Goal: Task Accomplishment & Management: Manage account settings

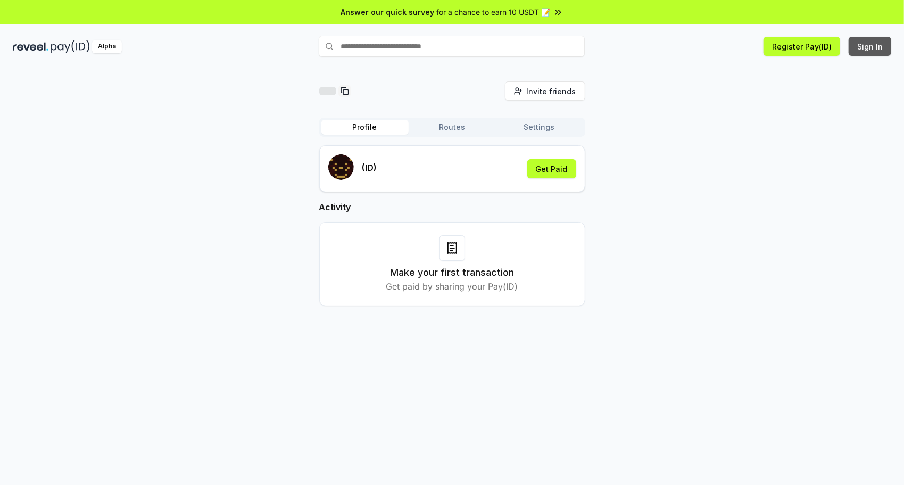
click at [874, 49] on button "Sign In" at bounding box center [870, 46] width 43 height 19
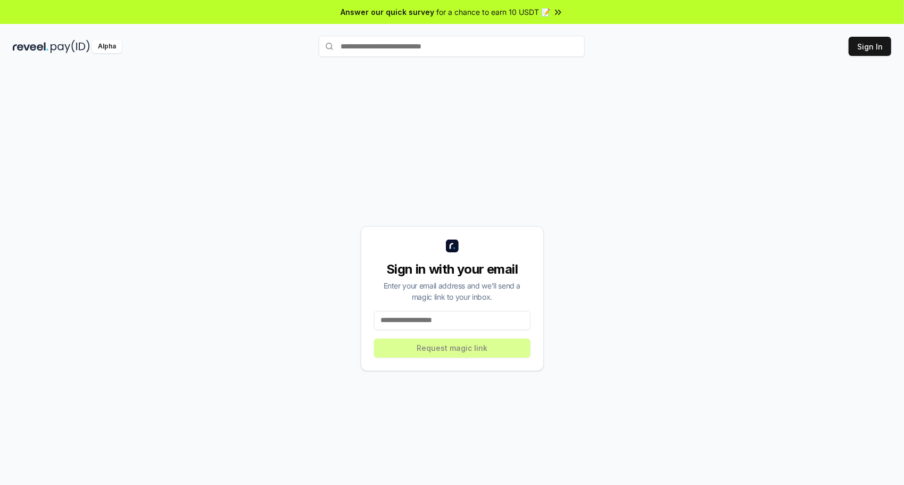
click at [427, 316] on input at bounding box center [452, 320] width 157 height 19
type input "**********"
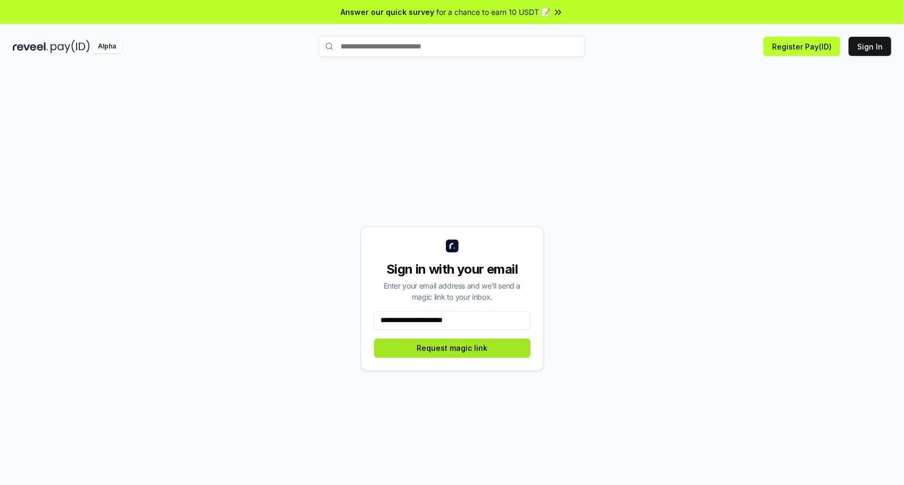
click at [435, 350] on button "Request magic link" at bounding box center [452, 348] width 157 height 19
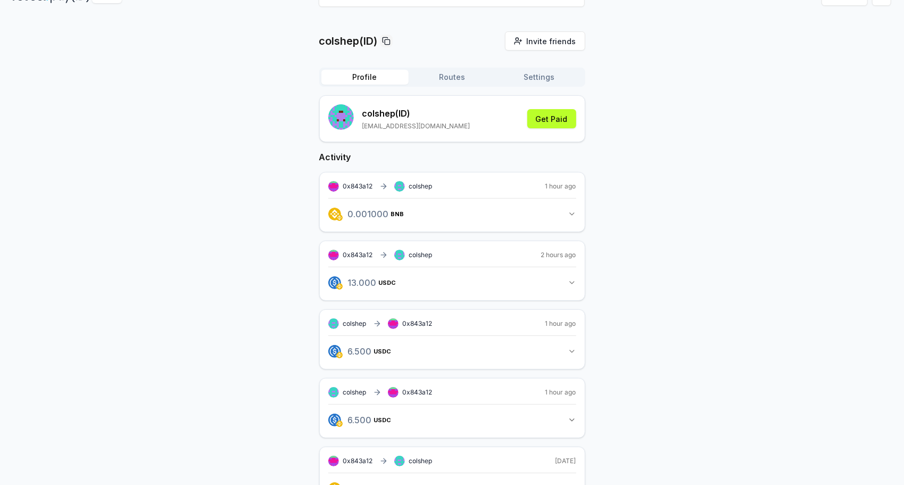
scroll to position [53, 0]
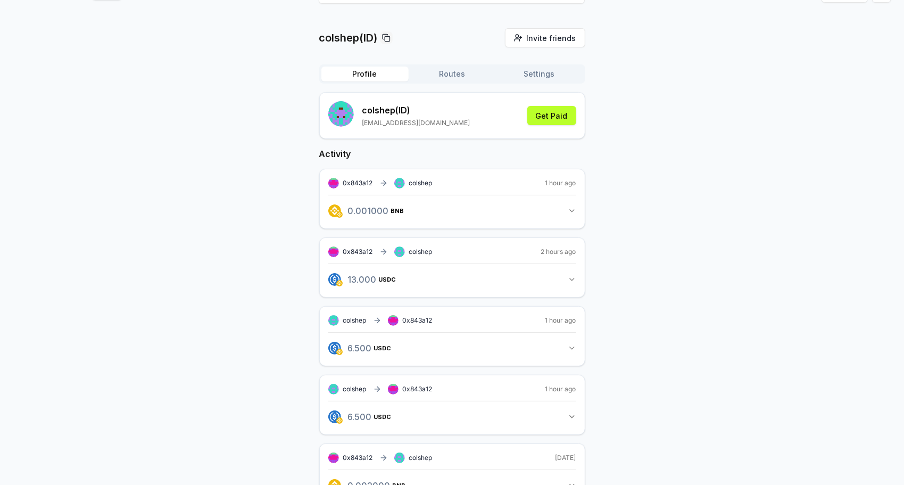
click at [573, 347] on icon "button" at bounding box center [572, 348] width 4 height 2
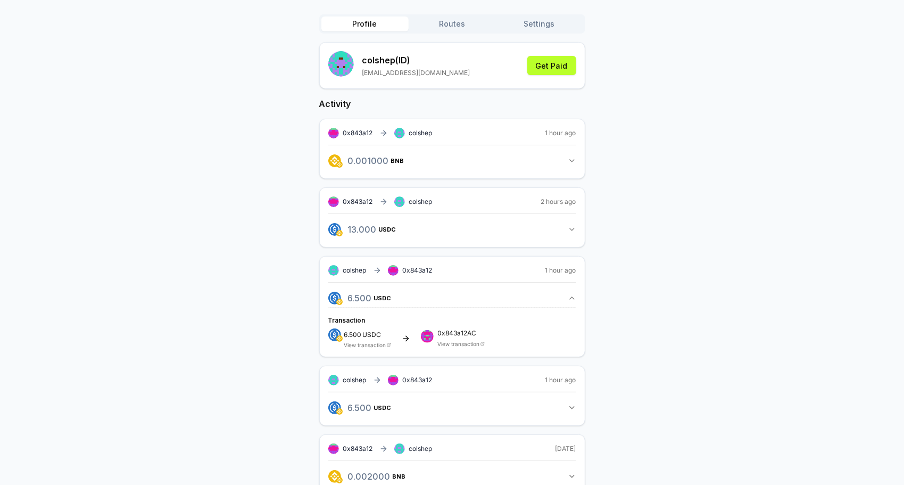
scroll to position [106, 0]
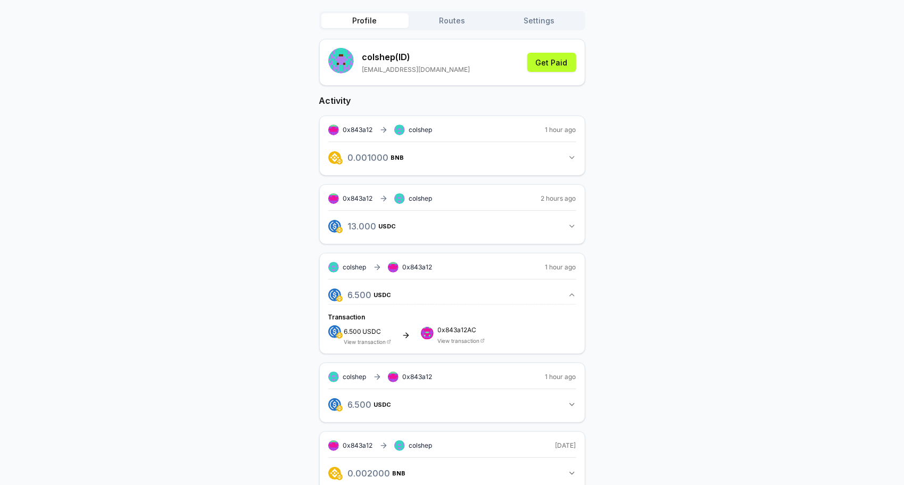
click at [573, 404] on icon "button" at bounding box center [572, 405] width 4 height 2
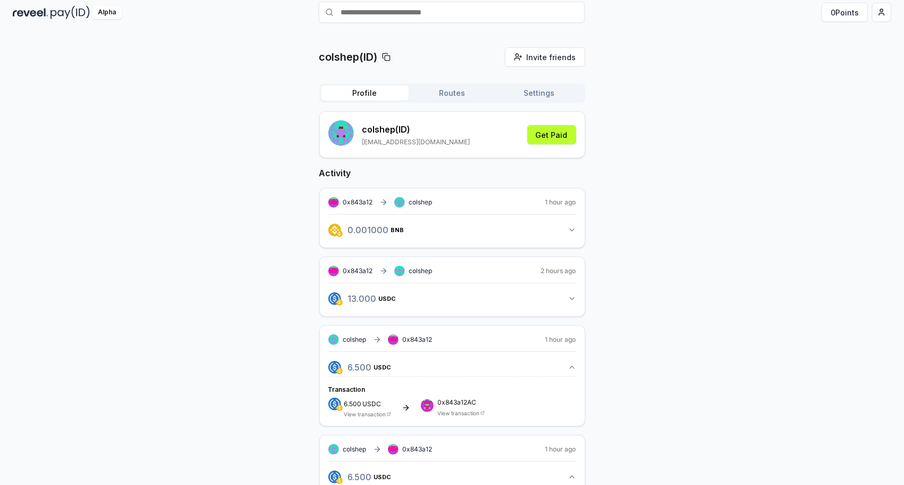
scroll to position [0, 0]
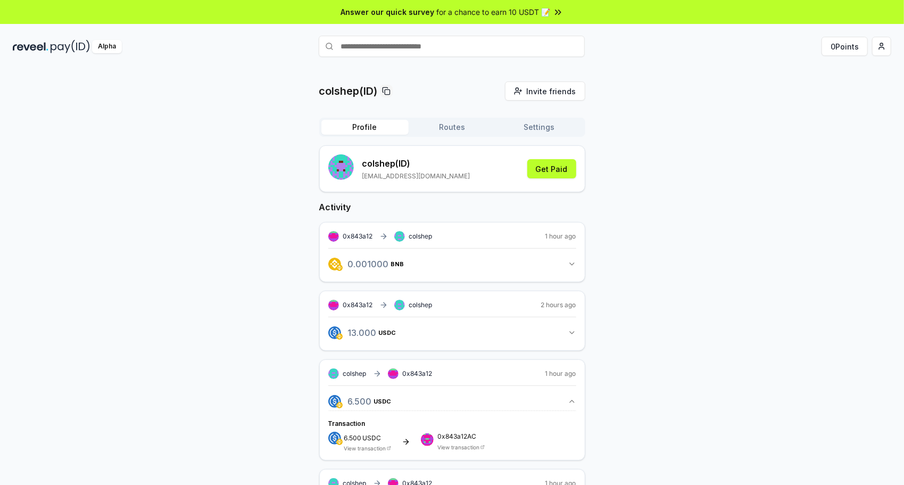
click at [456, 130] on button "Routes" at bounding box center [452, 127] width 87 height 15
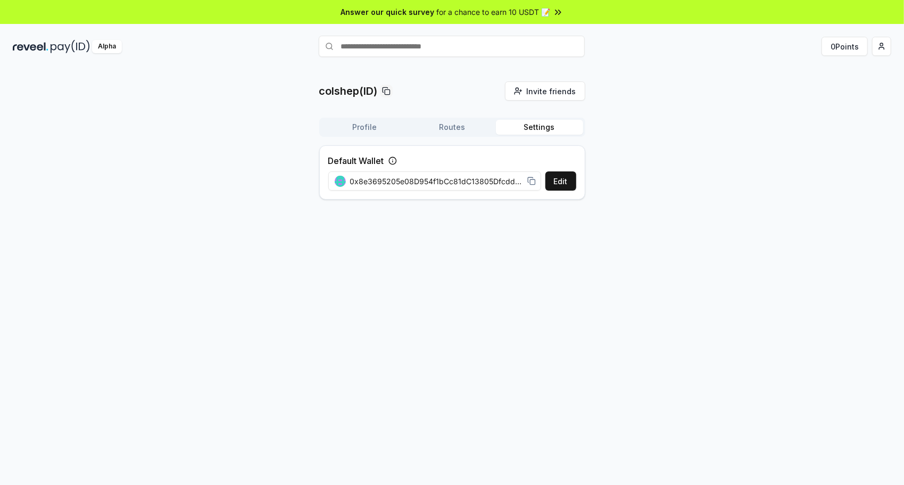
click at [524, 126] on button "Settings" at bounding box center [539, 127] width 87 height 15
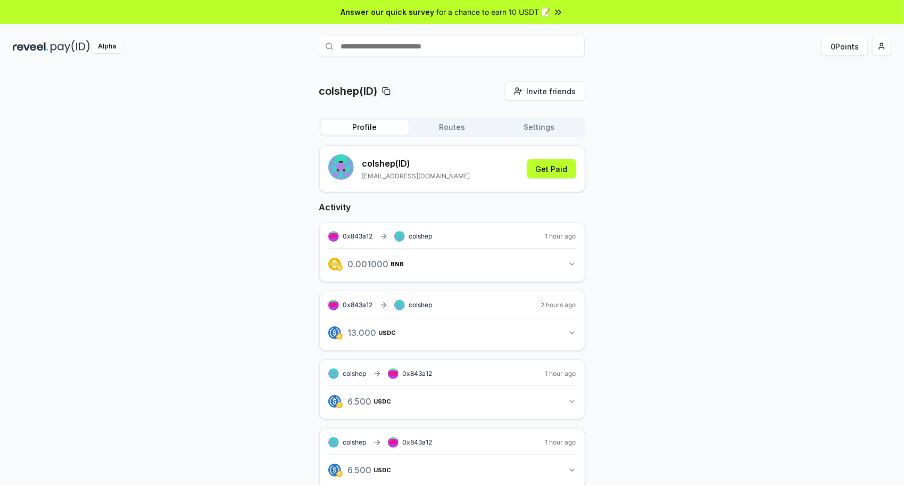
click at [364, 125] on button "Profile" at bounding box center [365, 127] width 87 height 15
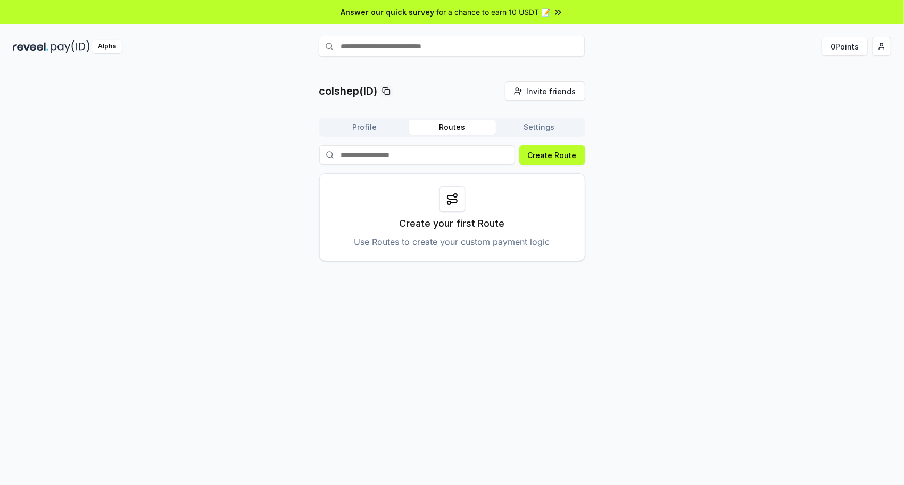
click at [386, 128] on button "Profile" at bounding box center [365, 127] width 87 height 15
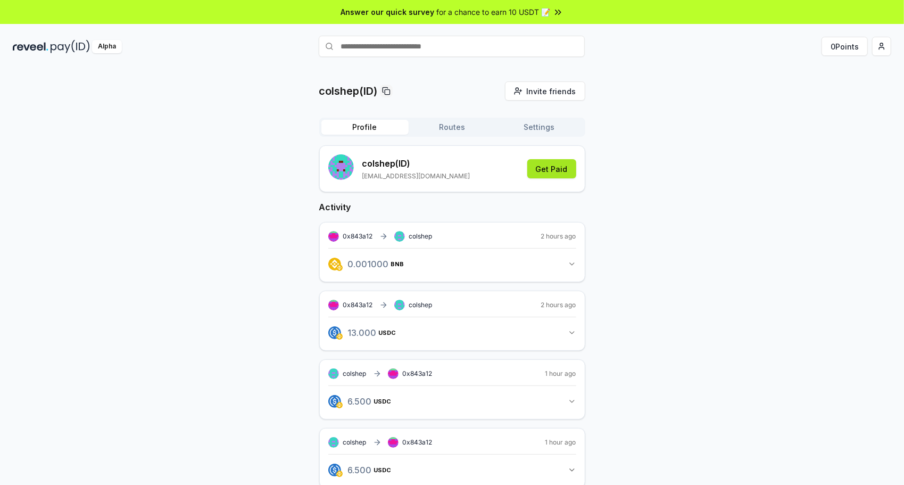
click at [544, 167] on button "Get Paid" at bounding box center [552, 168] width 49 height 19
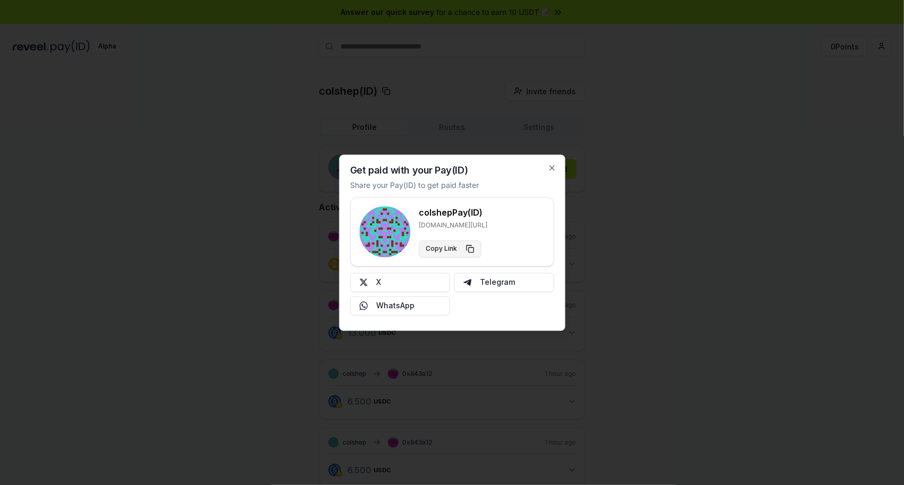
click at [443, 251] on button "Copy Link" at bounding box center [450, 248] width 62 height 17
click at [403, 284] on button "X" at bounding box center [400, 282] width 100 height 19
click at [555, 167] on icon "button" at bounding box center [552, 167] width 9 height 9
